Goal: Information Seeking & Learning: Learn about a topic

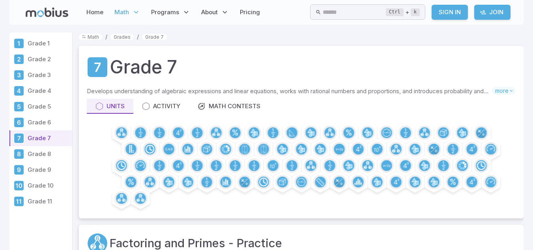
click at [465, 9] on link "Sign In" at bounding box center [450, 12] width 36 height 15
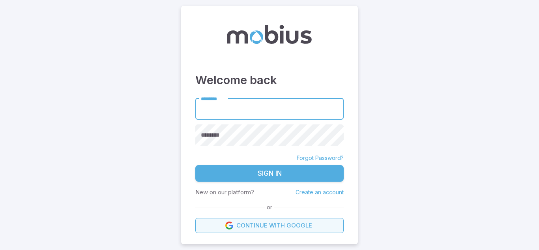
drag, startPoint x: 274, startPoint y: 222, endPoint x: 261, endPoint y: 226, distance: 13.9
click at [274, 222] on link "Continue with Google" at bounding box center [269, 225] width 148 height 15
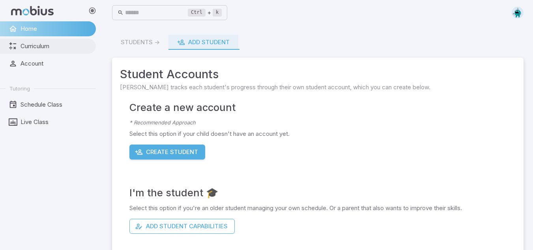
click at [25, 53] on link "Curriculum" at bounding box center [48, 46] width 96 height 15
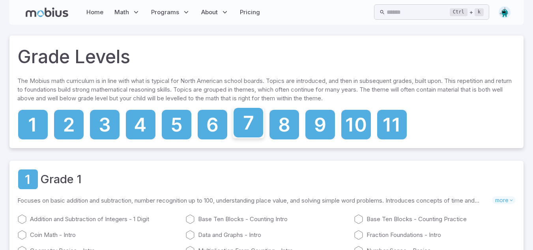
click at [241, 130] on icon at bounding box center [249, 123] width 30 height 30
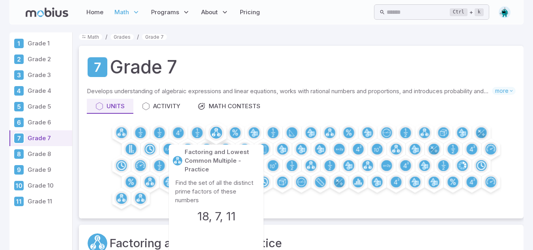
click at [214, 130] on circle at bounding box center [216, 133] width 12 height 12
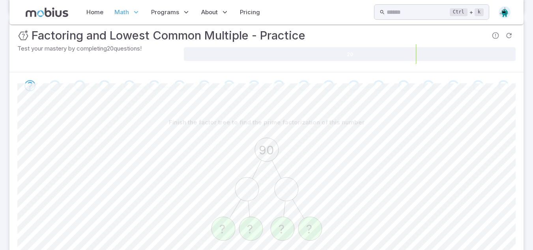
scroll to position [203, 0]
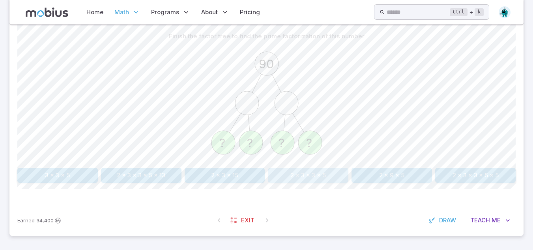
click at [331, 172] on button "2 x 3 x 3 x 5" at bounding box center [308, 175] width 80 height 15
click at [381, 172] on button "2 x 2 x 3 x 7" at bounding box center [391, 175] width 80 height 15
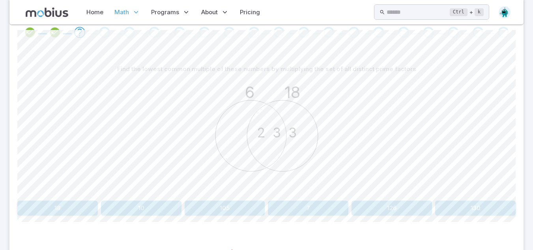
scroll to position [170, 0]
click at [73, 208] on button "18" at bounding box center [57, 208] width 80 height 15
click at [66, 209] on button "154" at bounding box center [57, 208] width 80 height 15
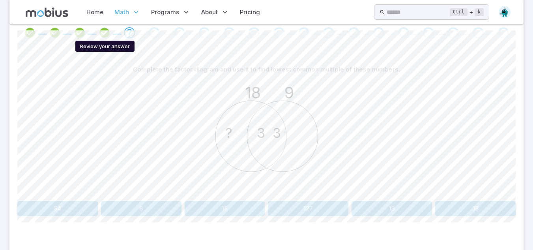
click at [105, 28] on icon "Review your answer" at bounding box center [105, 33] width 12 height 12
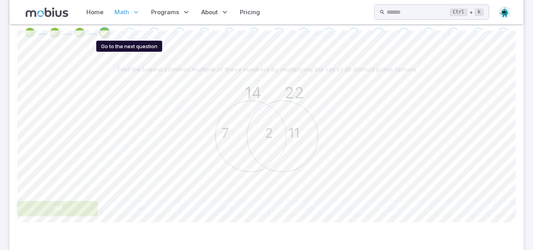
click at [130, 31] on div "Go to the next question" at bounding box center [129, 32] width 11 height 11
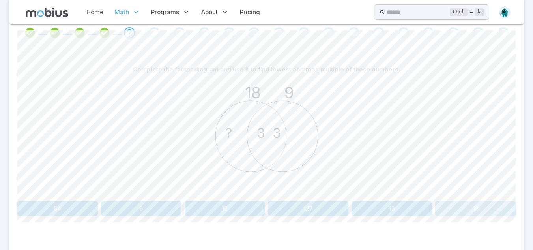
click at [448, 209] on button "18" at bounding box center [475, 208] width 80 height 15
click at [230, 213] on button "132" at bounding box center [225, 208] width 80 height 15
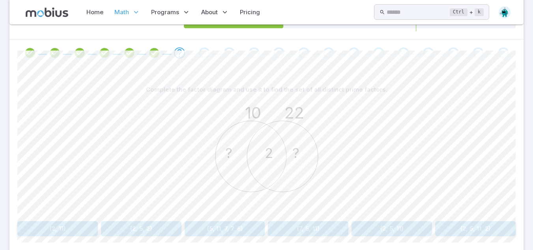
scroll to position [150, 0]
click at [409, 28] on foreignobject at bounding box center [350, 21] width 332 height 20
click at [420, 228] on button "{2, 5, 11}" at bounding box center [391, 227] width 80 height 15
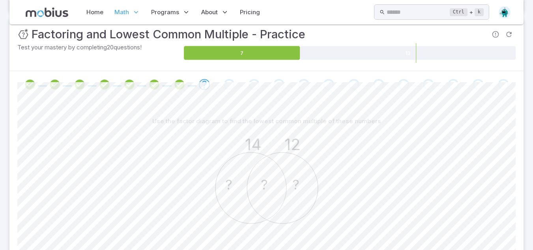
scroll to position [118, 0]
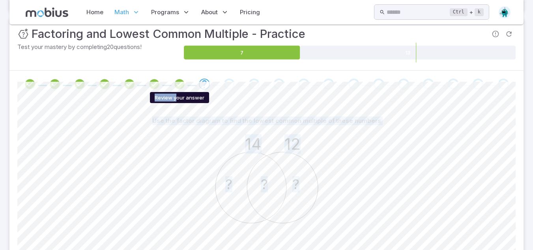
click at [176, 85] on body "Home Math Grade 1 Grade 2 Grade 3 Grade 4 Grade 5 Grade 6 Grade 7 Grade 8 Grade…" at bounding box center [266, 108] width 533 height 452
click at [176, 85] on icon "Review your answer" at bounding box center [180, 84] width 12 height 12
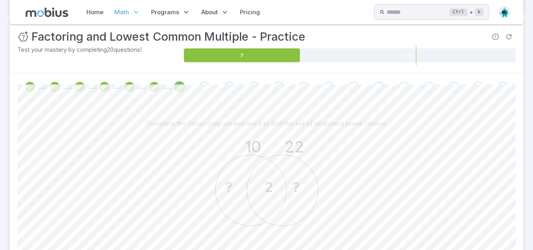
scroll to position [115, 0]
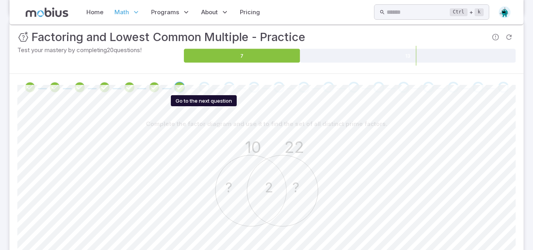
click at [206, 88] on div "Go to the next question" at bounding box center [204, 87] width 11 height 11
click at [206, 88] on icon "Go to the next question" at bounding box center [204, 86] width 9 height 9
click at [446, 103] on div "Use the factor diagram to find the lowest common multiple of these numbers 14 1…" at bounding box center [266, 197] width 498 height 192
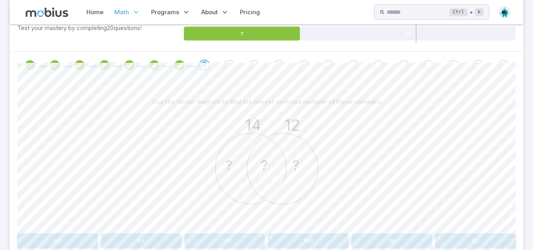
scroll to position [144, 0]
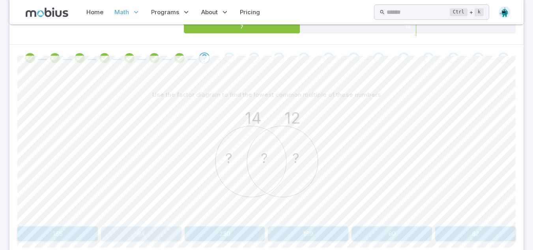
click at [157, 229] on button "84" at bounding box center [141, 233] width 80 height 15
click at [474, 226] on button "{2, 7, 3}" at bounding box center [475, 233] width 80 height 15
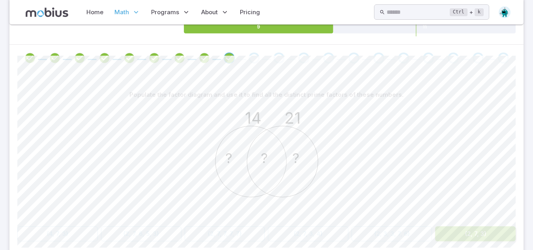
scroll to position [118, 0]
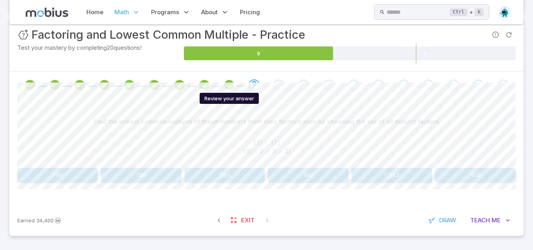
click at [234, 89] on icon "Review your answer" at bounding box center [229, 85] width 12 height 12
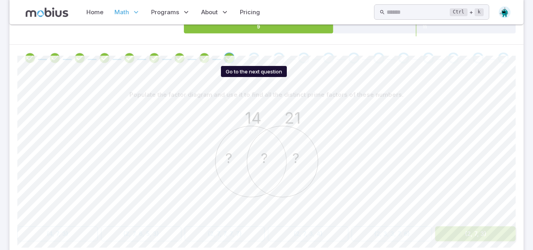
click at [251, 57] on div "Go to the next question" at bounding box center [253, 57] width 11 height 11
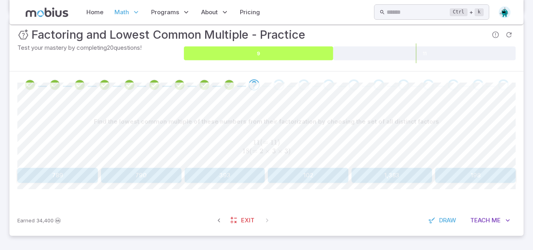
scroll to position [118, 0]
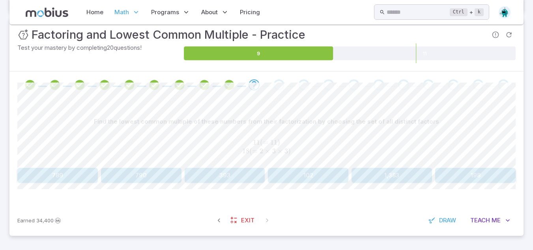
click at [495, 179] on div "Find the lowest common multiple of these numbers from their factorization by ch…" at bounding box center [266, 151] width 498 height 106
click at [495, 179] on button "198" at bounding box center [475, 175] width 80 height 15
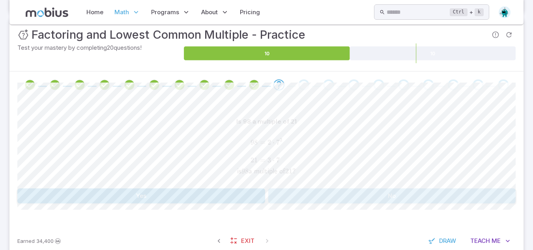
click at [352, 200] on button "No" at bounding box center [392, 195] width 248 height 15
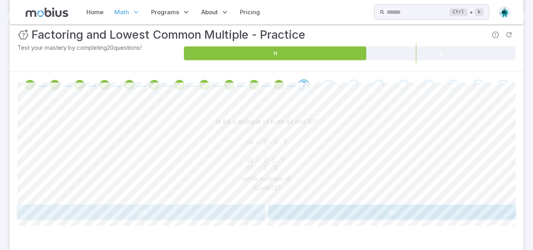
click at [245, 211] on button "Yes" at bounding box center [141, 211] width 248 height 15
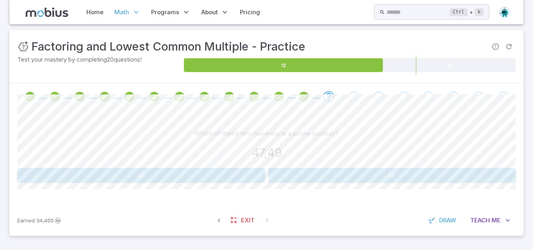
scroll to position [106, 0]
click at [491, 215] on button "Teach Me" at bounding box center [490, 220] width 51 height 15
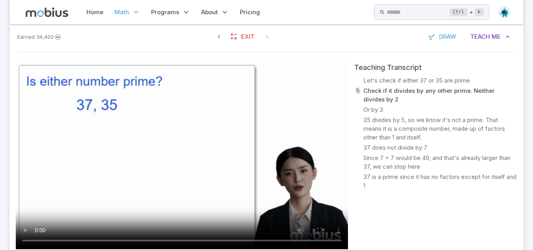
scroll to position [292, 0]
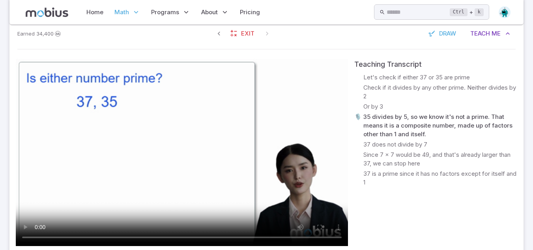
click at [208, 117] on video at bounding box center [182, 152] width 332 height 187
click at [69, 175] on video at bounding box center [182, 152] width 332 height 187
click at [120, 153] on video at bounding box center [182, 152] width 332 height 187
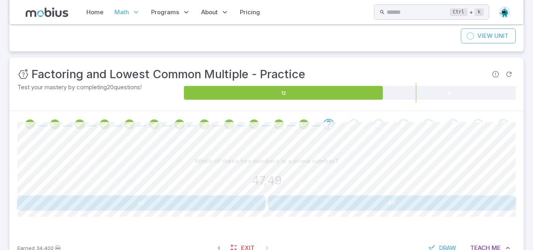
scroll to position [77, 0]
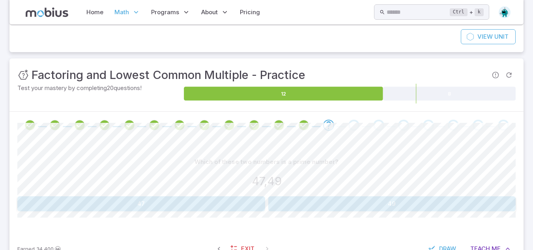
click at [185, 201] on button "47" at bounding box center [141, 203] width 248 height 15
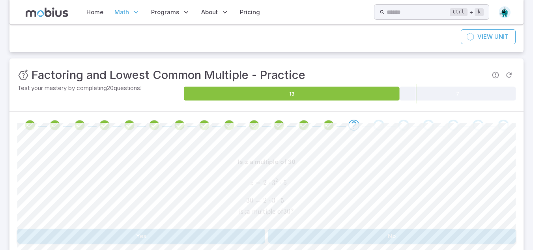
scroll to position [124, 0]
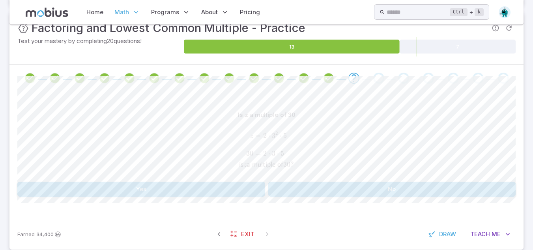
click at [310, 182] on button "No" at bounding box center [392, 188] width 248 height 15
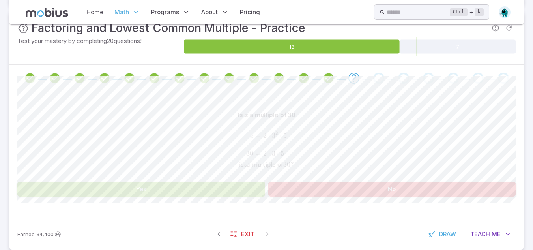
click at [310, 182] on button "No" at bounding box center [392, 188] width 248 height 15
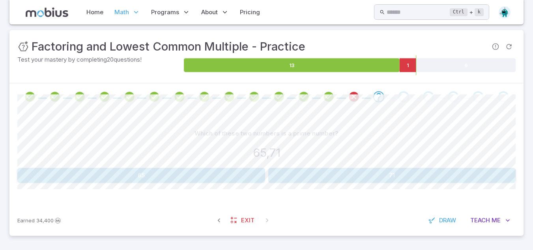
scroll to position [106, 0]
click at [336, 176] on button "71" at bounding box center [392, 175] width 248 height 15
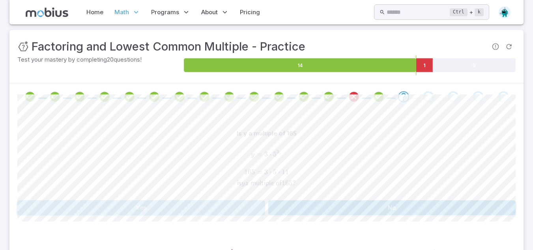
click at [240, 202] on button "Yes" at bounding box center [141, 207] width 248 height 15
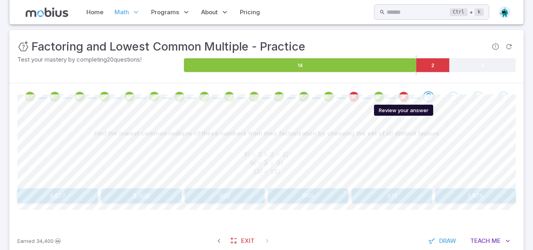
click at [398, 93] on icon "Review your answer" at bounding box center [404, 97] width 12 height 12
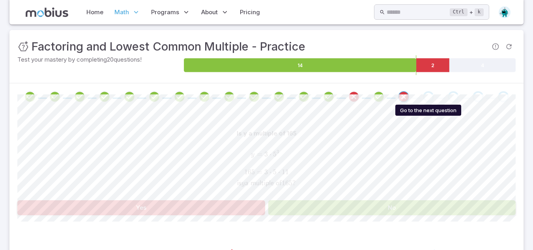
click at [423, 98] on div "Go to the next question" at bounding box center [428, 96] width 11 height 11
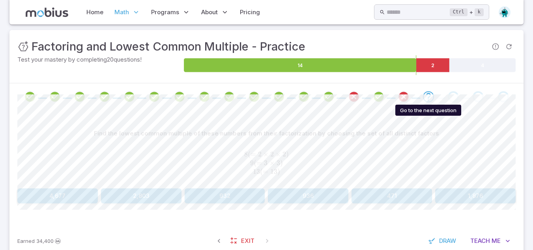
click at [423, 98] on div "Go to the next question" at bounding box center [428, 96] width 11 height 11
click at [279, 188] on button "936" at bounding box center [308, 195] width 80 height 15
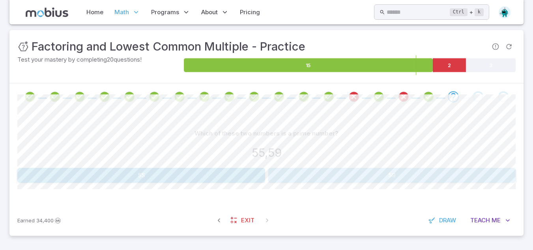
click at [341, 181] on button "59" at bounding box center [392, 175] width 248 height 15
click at [214, 176] on button "Prime" at bounding box center [141, 175] width 248 height 15
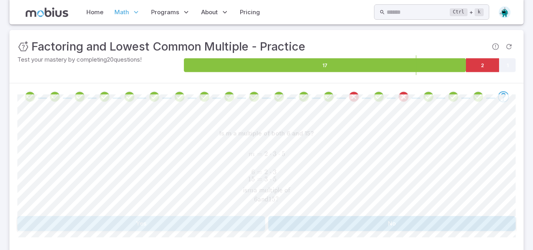
click at [237, 224] on button "Yes" at bounding box center [141, 223] width 248 height 15
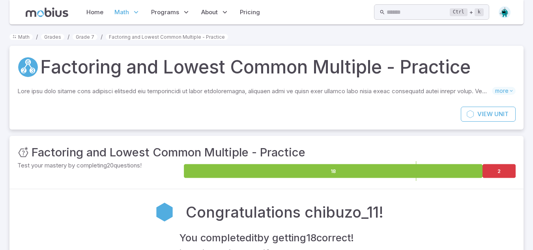
scroll to position [78, 0]
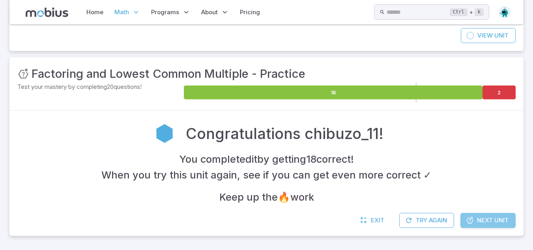
click at [478, 221] on span "Next Unit" at bounding box center [493, 220] width 32 height 9
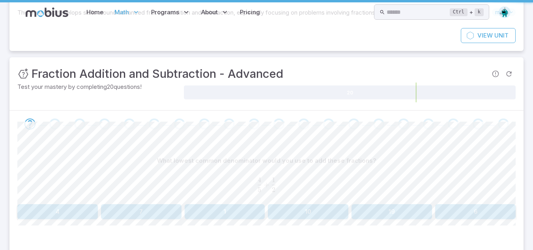
scroll to position [0, 0]
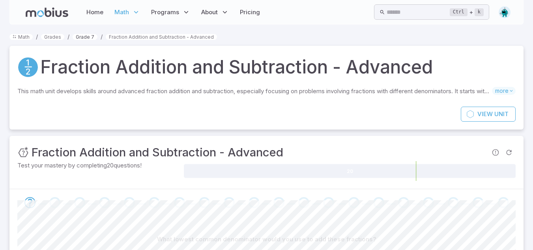
click at [83, 38] on link "Grade 7" at bounding box center [85, 37] width 25 height 6
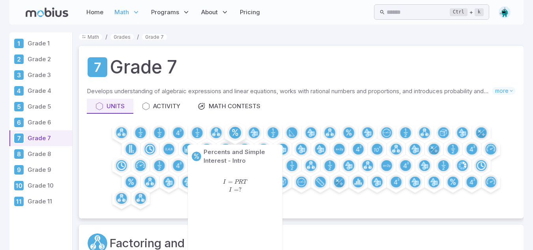
click at [231, 136] on circle at bounding box center [235, 133] width 12 height 12
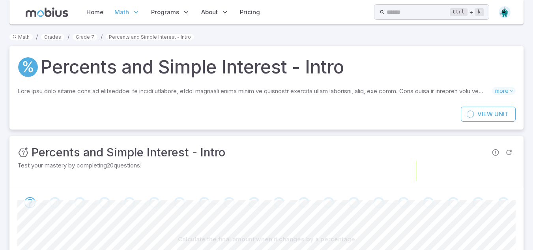
scroll to position [106, 0]
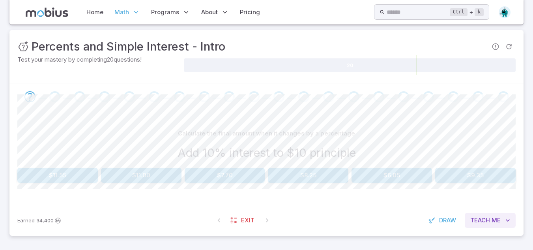
click at [481, 226] on div "Earned 34,400 Exit Draw Teach Me" at bounding box center [266, 220] width 514 height 31
click at [481, 226] on button "Teach Me" at bounding box center [490, 220] width 51 height 15
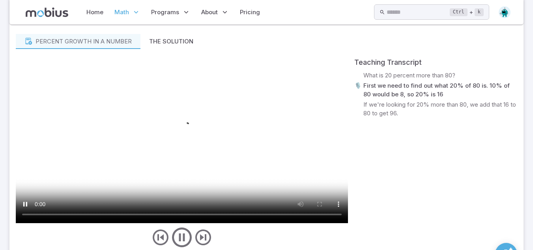
scroll to position [318, 0]
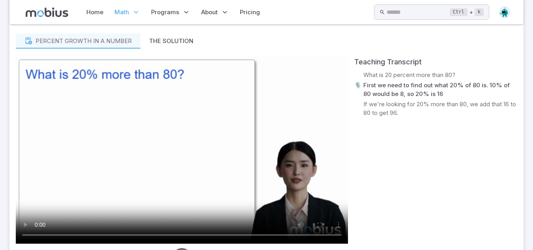
click at [276, 163] on video at bounding box center [182, 149] width 332 height 187
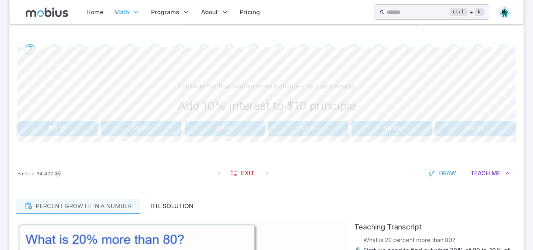
scroll to position [150, 0]
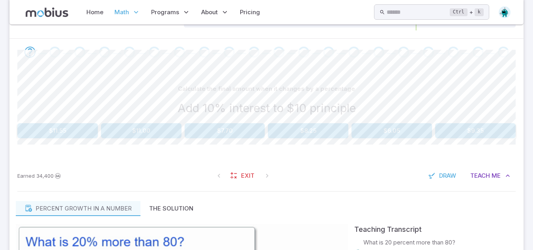
click at [137, 133] on button "$11.00" at bounding box center [141, 130] width 80 height 15
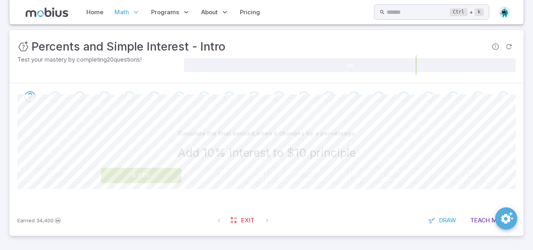
scroll to position [106, 0]
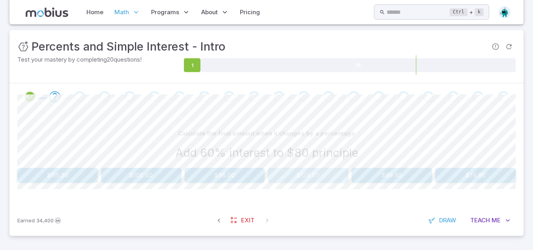
click at [297, 179] on button "$128.00" at bounding box center [308, 175] width 80 height 15
click at [484, 216] on span "Teach" at bounding box center [480, 220] width 20 height 9
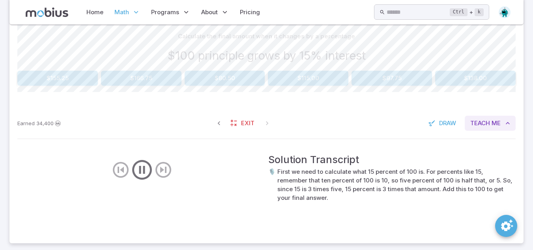
scroll to position [210, 0]
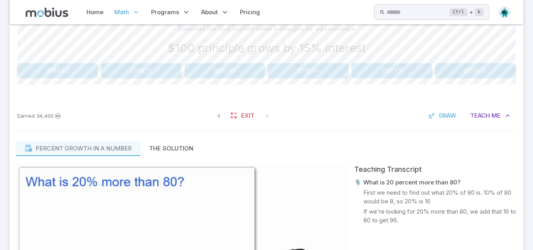
click at [497, 123] on div "Earned 34,400 Exit Draw Teach Me" at bounding box center [266, 115] width 514 height 31
click at [492, 116] on span "Me" at bounding box center [495, 115] width 9 height 9
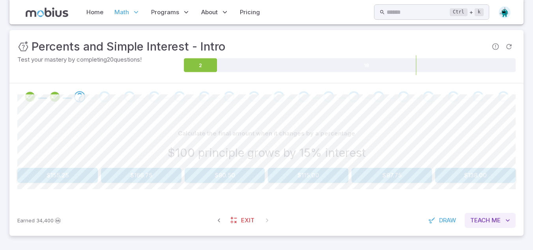
scroll to position [106, 0]
click at [488, 222] on span "Teach" at bounding box center [480, 220] width 20 height 9
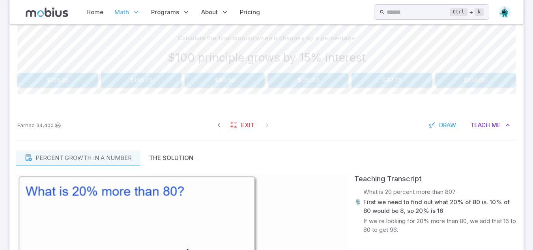
scroll to position [200, 0]
click at [486, 129] on span "Teach" at bounding box center [480, 125] width 20 height 9
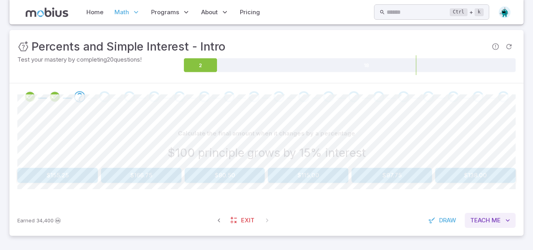
scroll to position [106, 0]
click at [332, 167] on div "Calculate the final amount when it changes by a percentage $100 principle grows…" at bounding box center [266, 154] width 498 height 57
click at [330, 169] on button "$115.00" at bounding box center [308, 175] width 80 height 15
